Goal: Complete application form

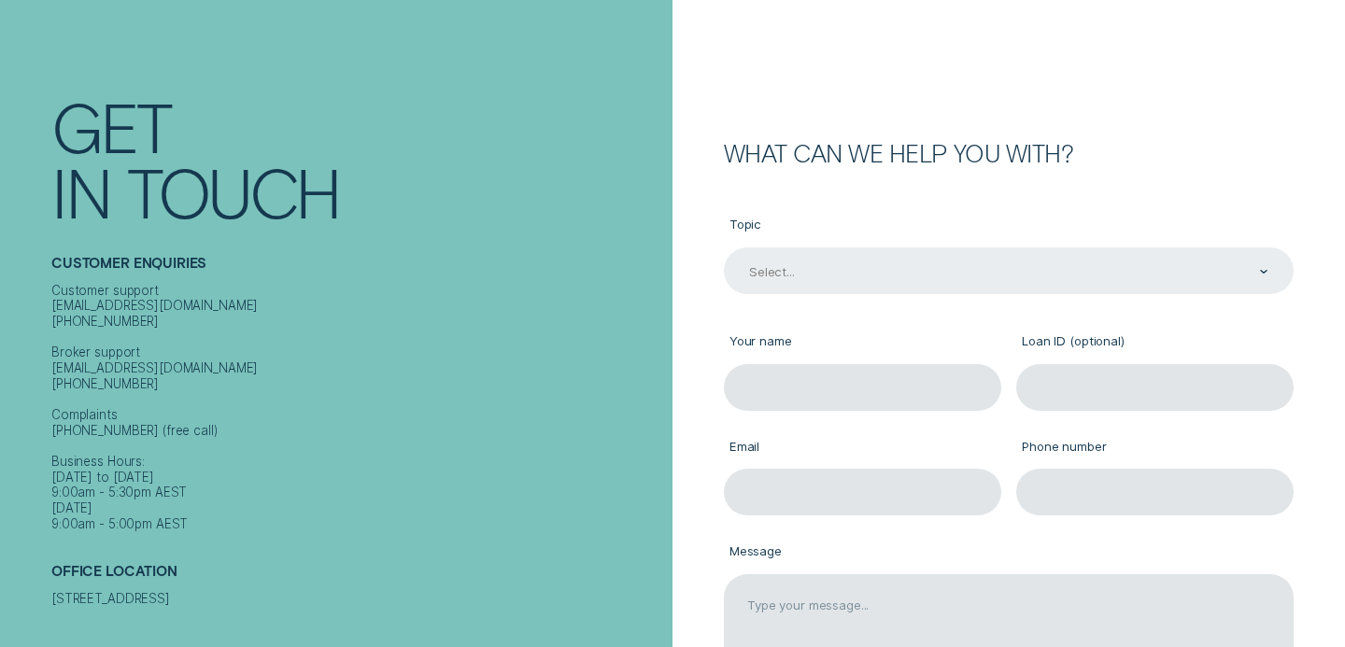
click at [843, 263] on div "Select..." at bounding box center [1007, 272] width 521 height 18
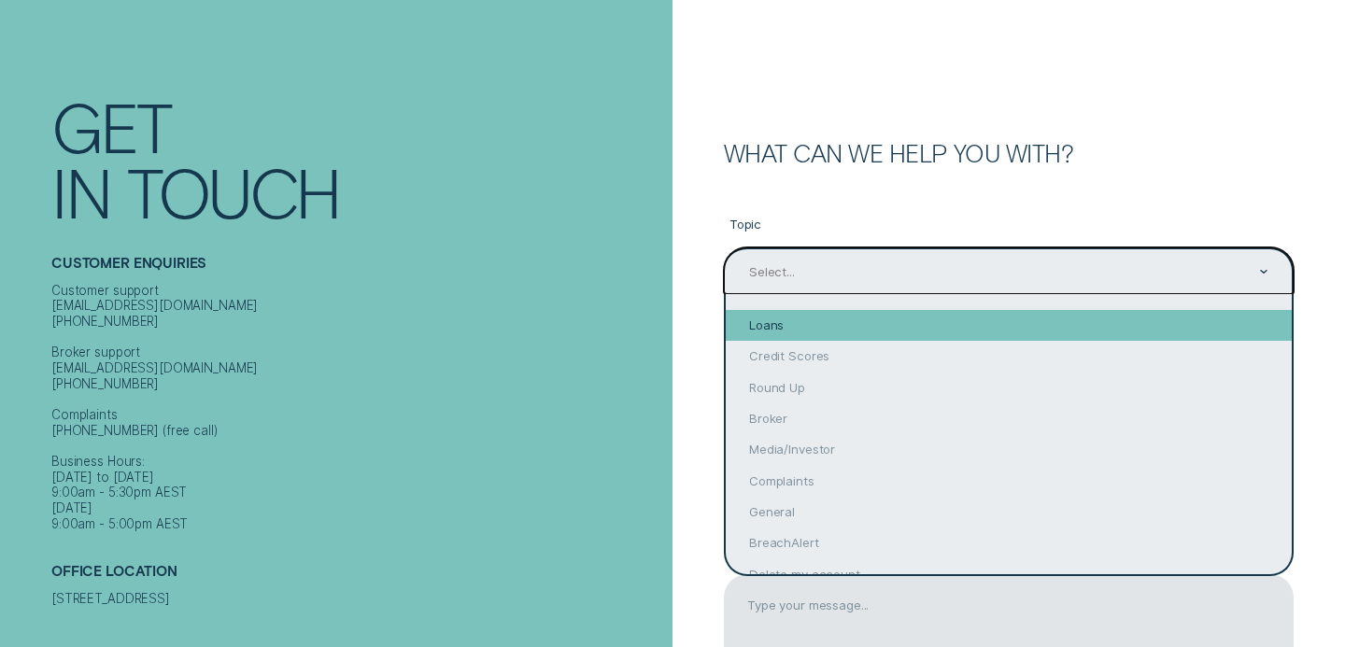
click at [827, 332] on div "Loans" at bounding box center [1009, 325] width 566 height 31
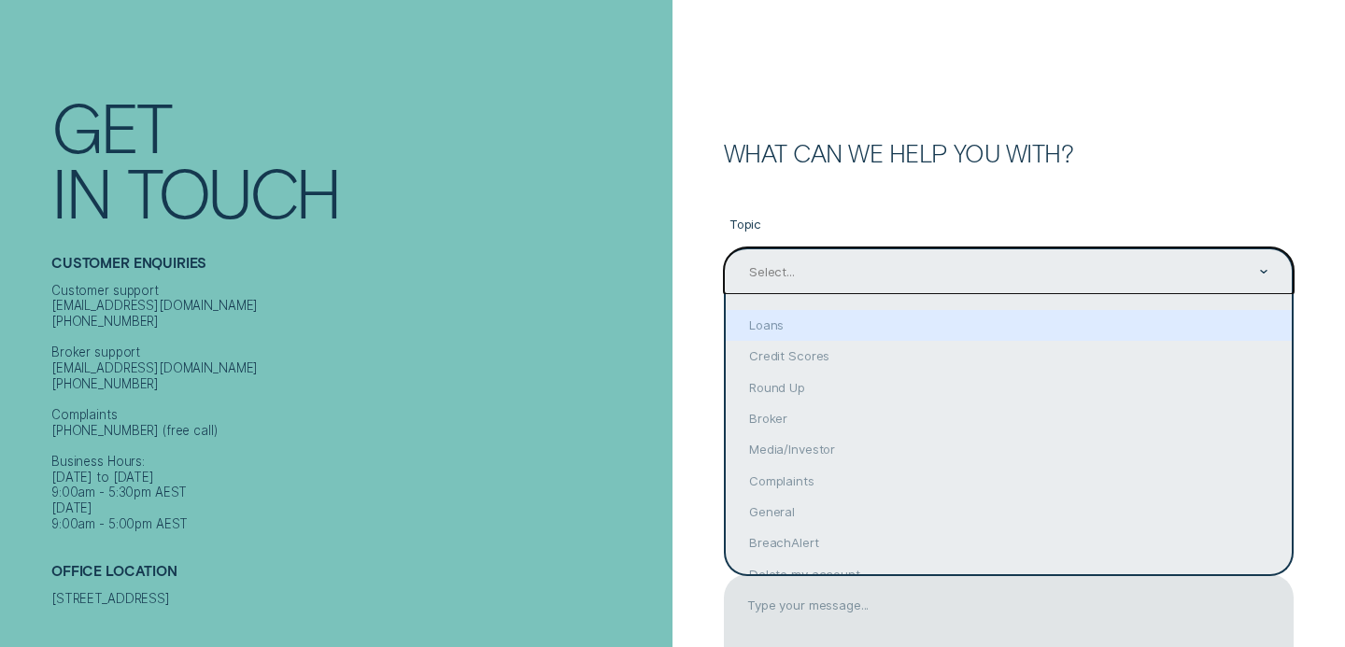
type input "Loans"
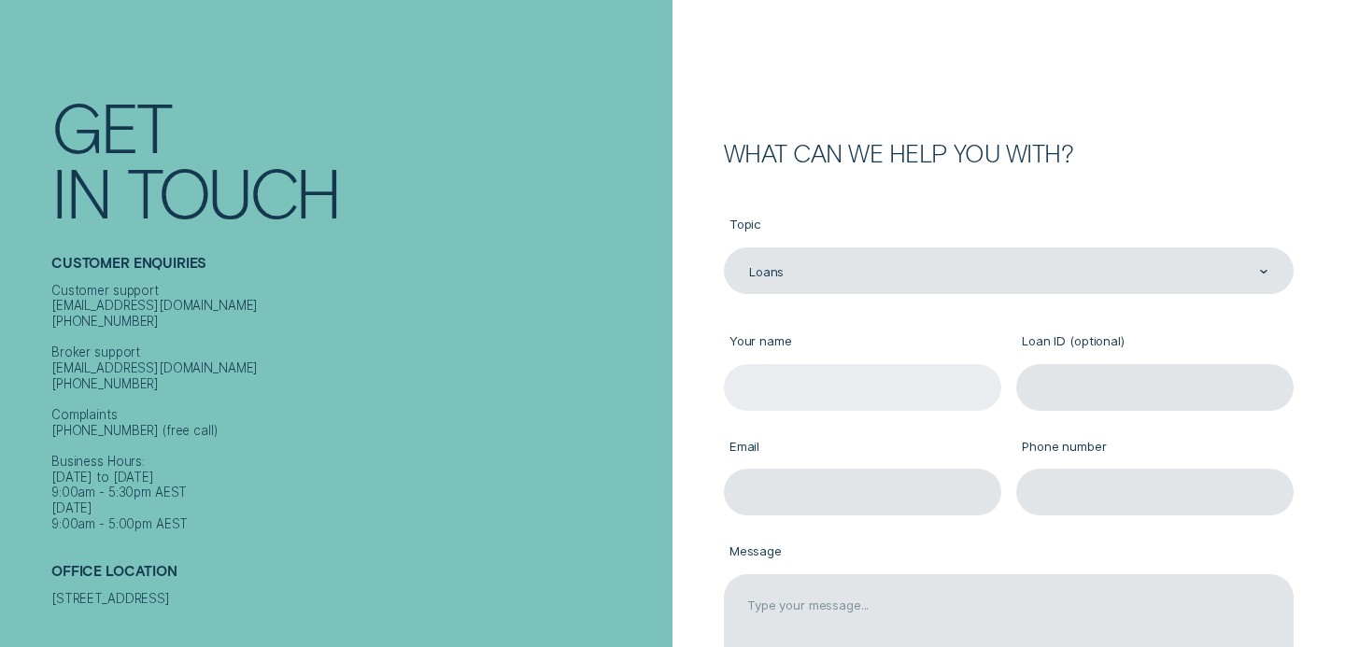
click at [827, 388] on input "Your name" at bounding box center [862, 387] width 277 height 47
type input "[PERSON_NAME]"
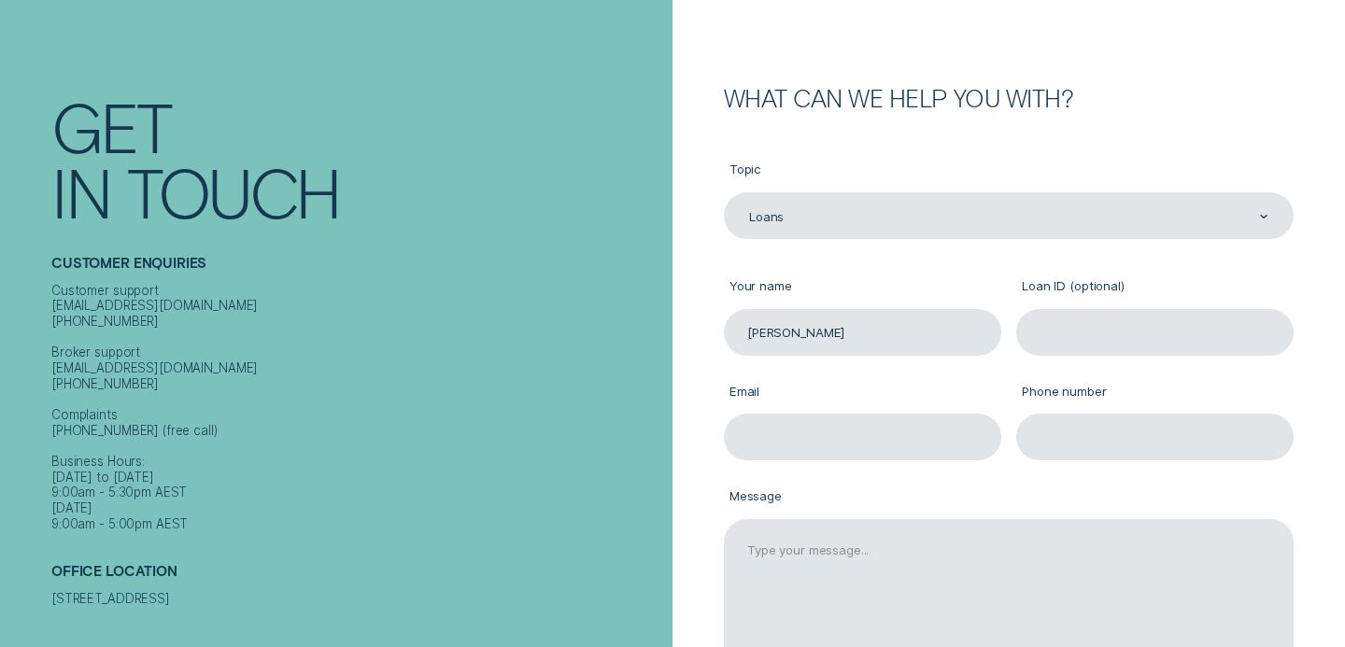
scroll to position [304, 0]
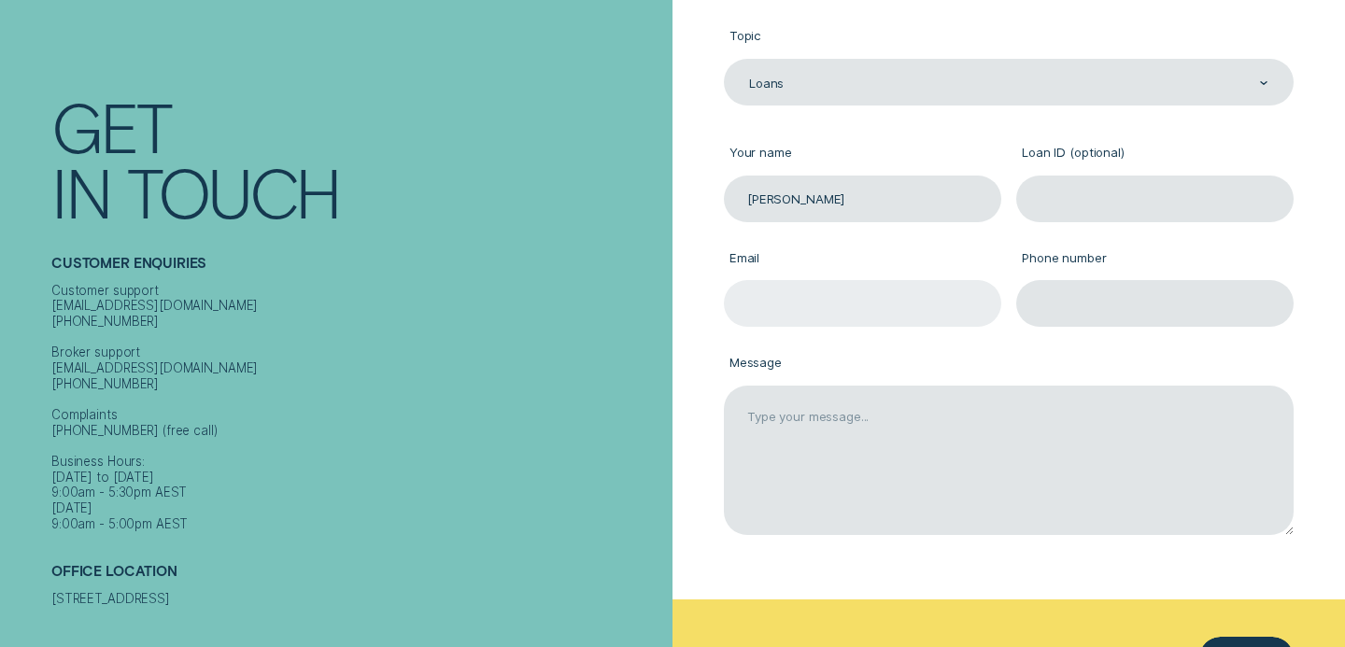
click at [846, 298] on input "Email" at bounding box center [862, 303] width 277 height 47
type input "[EMAIL_ADDRESS][PERSON_NAME][DOMAIN_NAME]"
type input "0424187735"
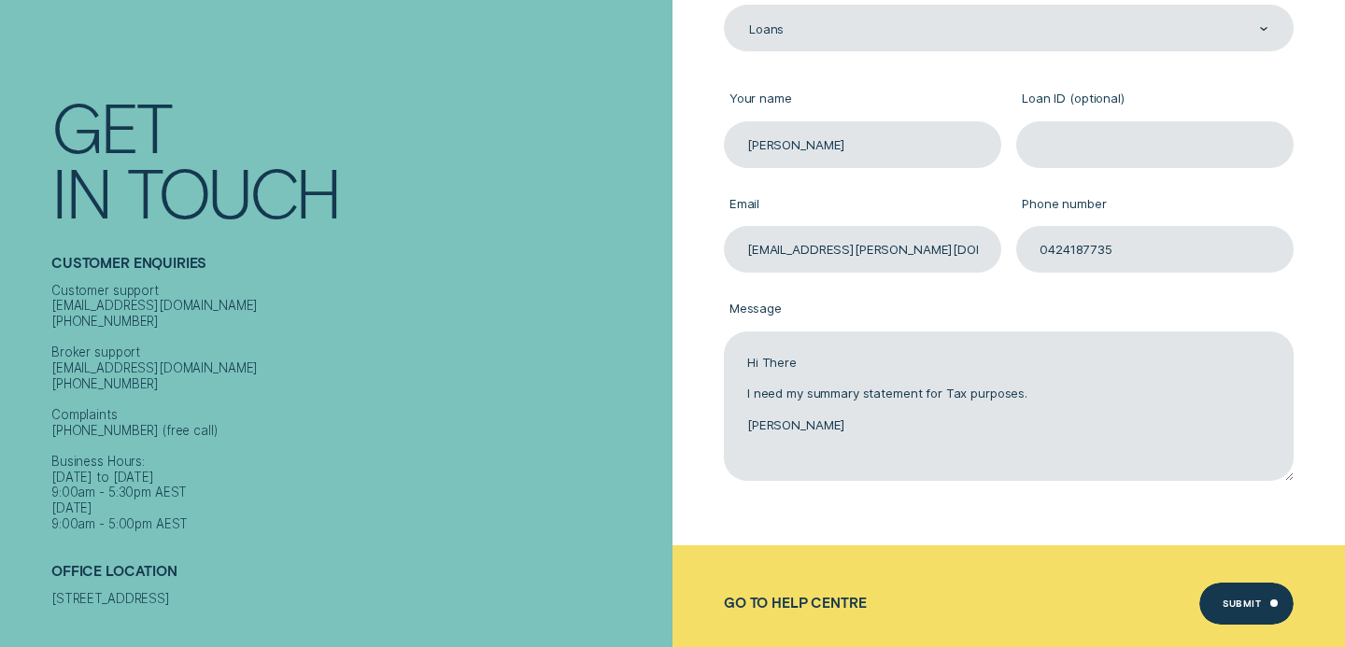
scroll to position [439, 0]
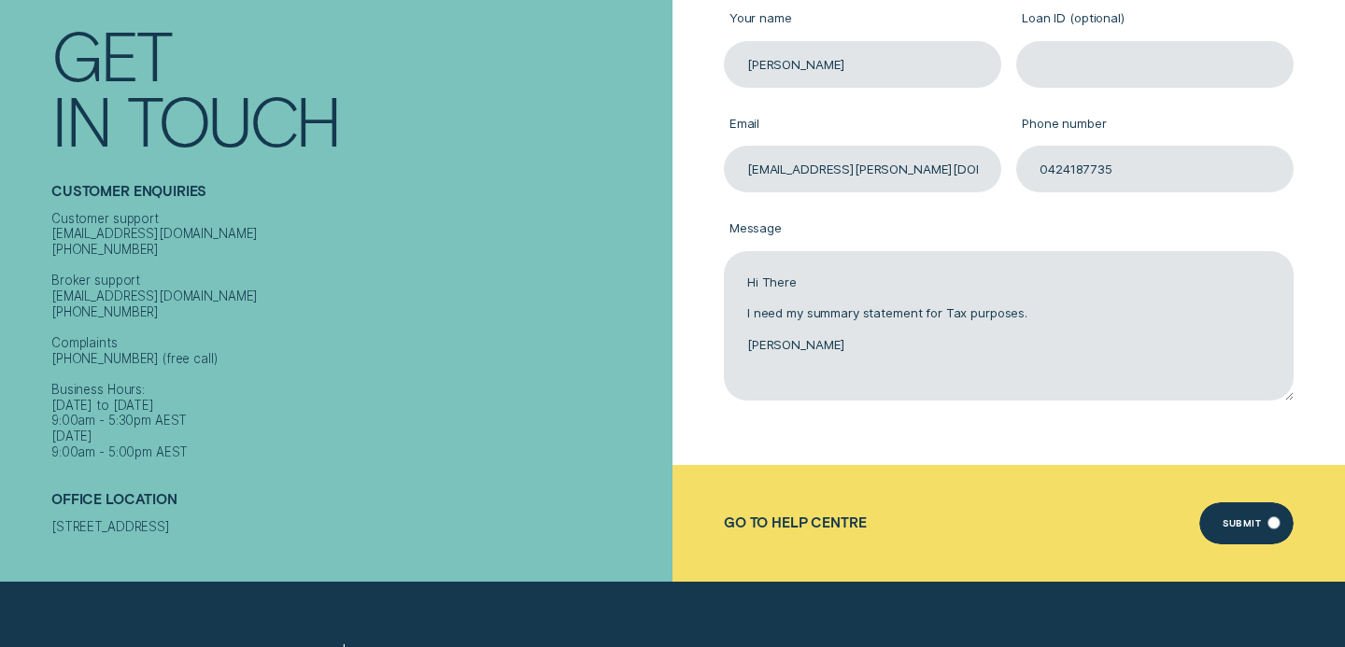
type textarea "Hi There I need my summary statement for Tax purposes. [PERSON_NAME]"
click at [1243, 535] on div "Submit" at bounding box center [1246, 523] width 94 height 42
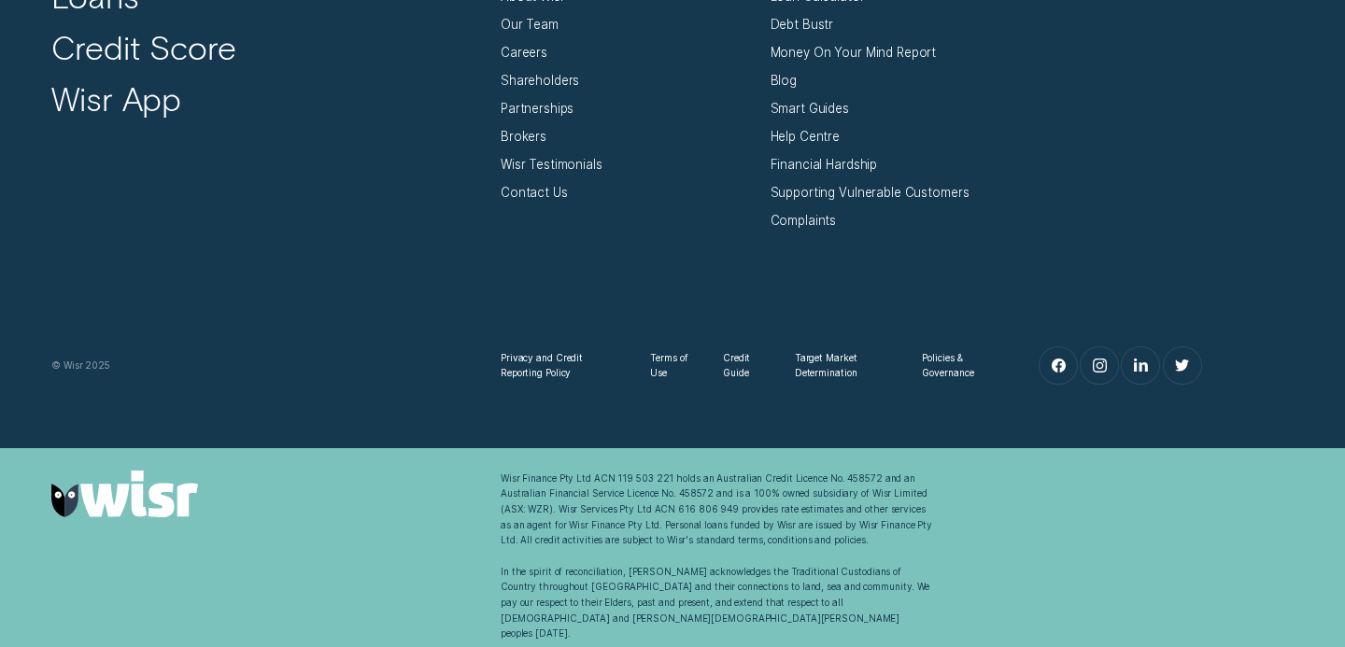
scroll to position [0, 0]
